Goal: Task Accomplishment & Management: Manage account settings

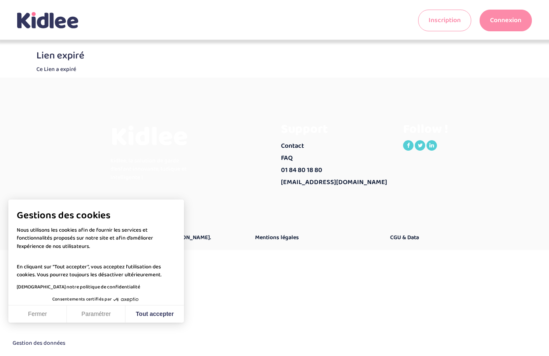
click at [506, 19] on link "Connexion" at bounding box center [505, 21] width 52 height 22
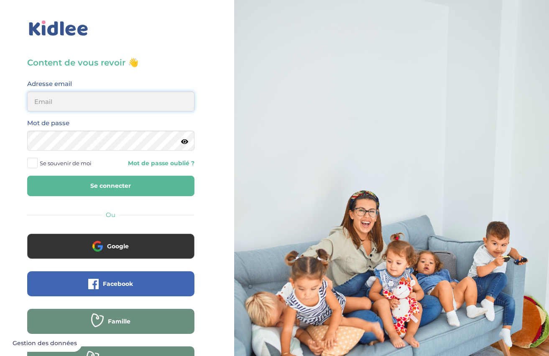
type input "[EMAIL_ADDRESS][DOMAIN_NAME]"
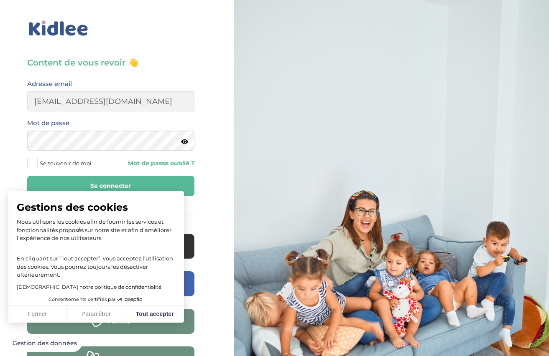
click at [97, 186] on button "Se connecter" at bounding box center [110, 186] width 167 height 20
click at [155, 316] on button "Tout accepter" at bounding box center [154, 315] width 59 height 18
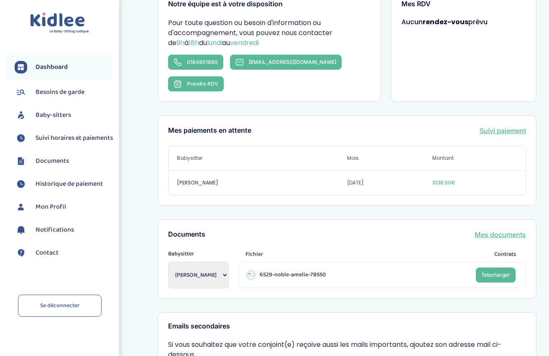
scroll to position [176, 0]
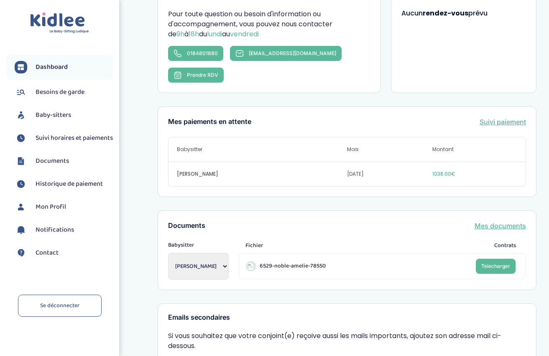
select select "2134"
click at [493, 263] on span "Telecharger" at bounding box center [495, 266] width 29 height 6
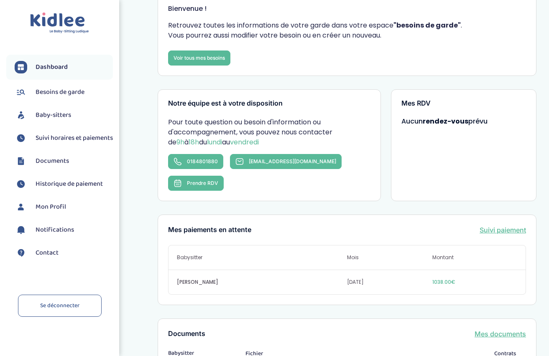
scroll to position [66, 0]
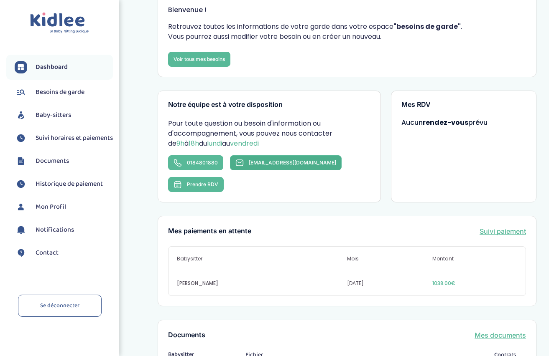
click at [251, 160] on span "[EMAIL_ADDRESS][DOMAIN_NAME]" at bounding box center [292, 163] width 87 height 6
click at [44, 258] on span "Contact" at bounding box center [47, 253] width 23 height 10
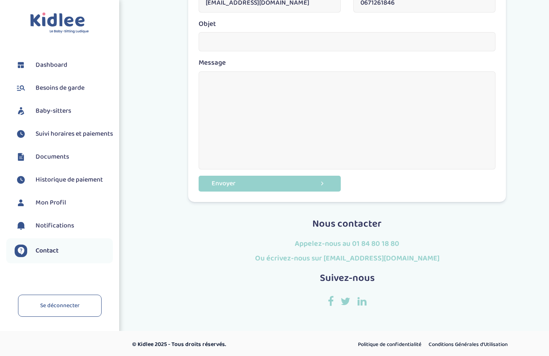
scroll to position [153, 0]
drag, startPoint x: 350, startPoint y: 255, endPoint x: 414, endPoint y: 256, distance: 63.9
click at [414, 256] on h4 "Ou écrivez-nous sur contact@kidlee.fr" at bounding box center [347, 259] width 318 height 8
copy h4 "[EMAIL_ADDRESS][DOMAIN_NAME]"
